Goal: Task Accomplishment & Management: Use online tool/utility

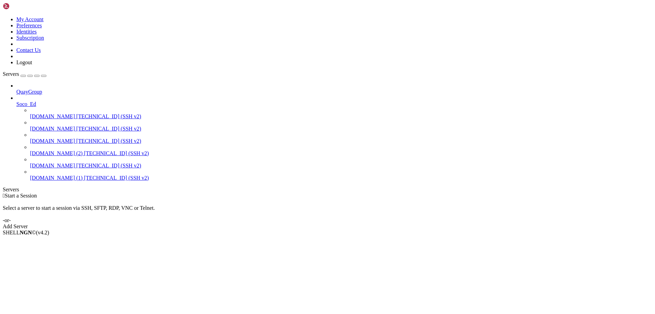
click at [42, 138] on span "[DOMAIN_NAME]" at bounding box center [52, 141] width 45 height 6
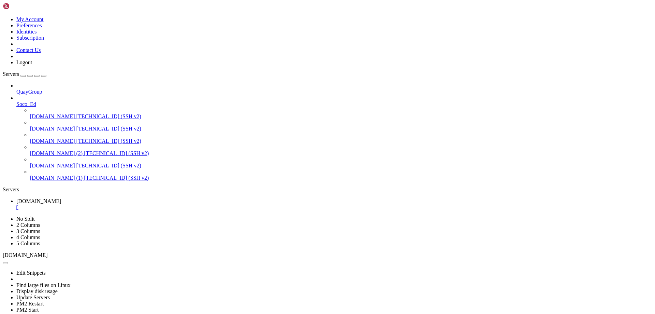
click at [46, 71] on link "Servers" at bounding box center [25, 74] width 44 height 6
click at [3, 16] on icon at bounding box center [3, 16] width 0 height 0
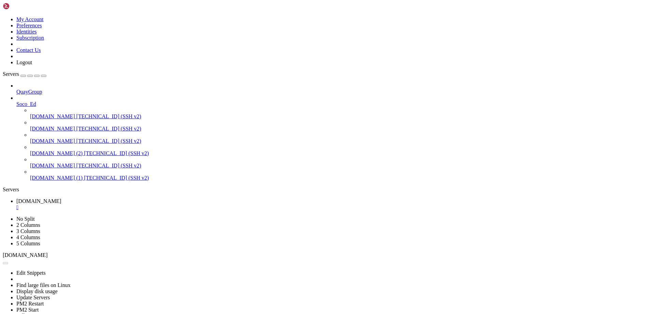
click at [135, 204] on div "" at bounding box center [334, 207] width 636 height 6
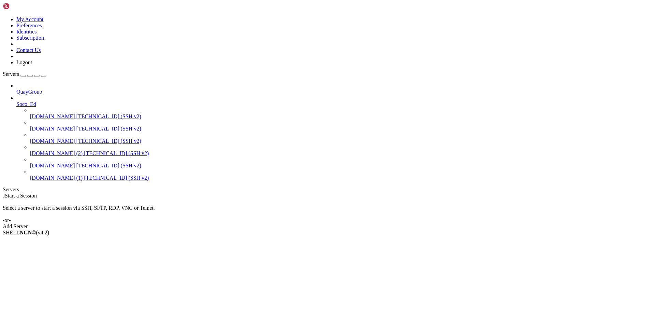
click at [278, 221] on div " Start a Session Select a server to start a session via SSH, SFTP, RDP, VNC or…" at bounding box center [328, 210] width 650 height 37
click at [3, 16] on icon at bounding box center [3, 16] width 0 height 0
click at [32, 65] on link "Logout" at bounding box center [24, 62] width 16 height 6
